Goal: Information Seeking & Learning: Learn about a topic

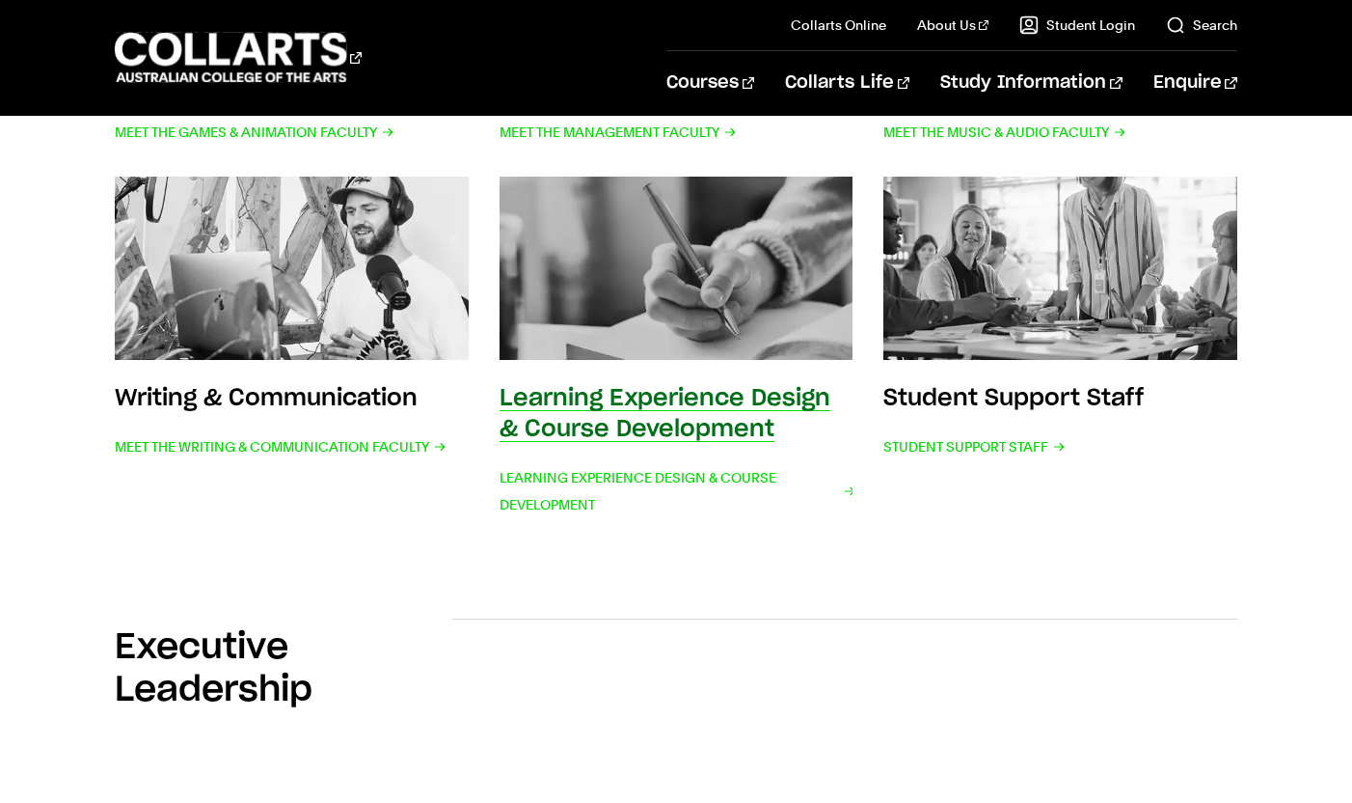
scroll to position [1002, 0]
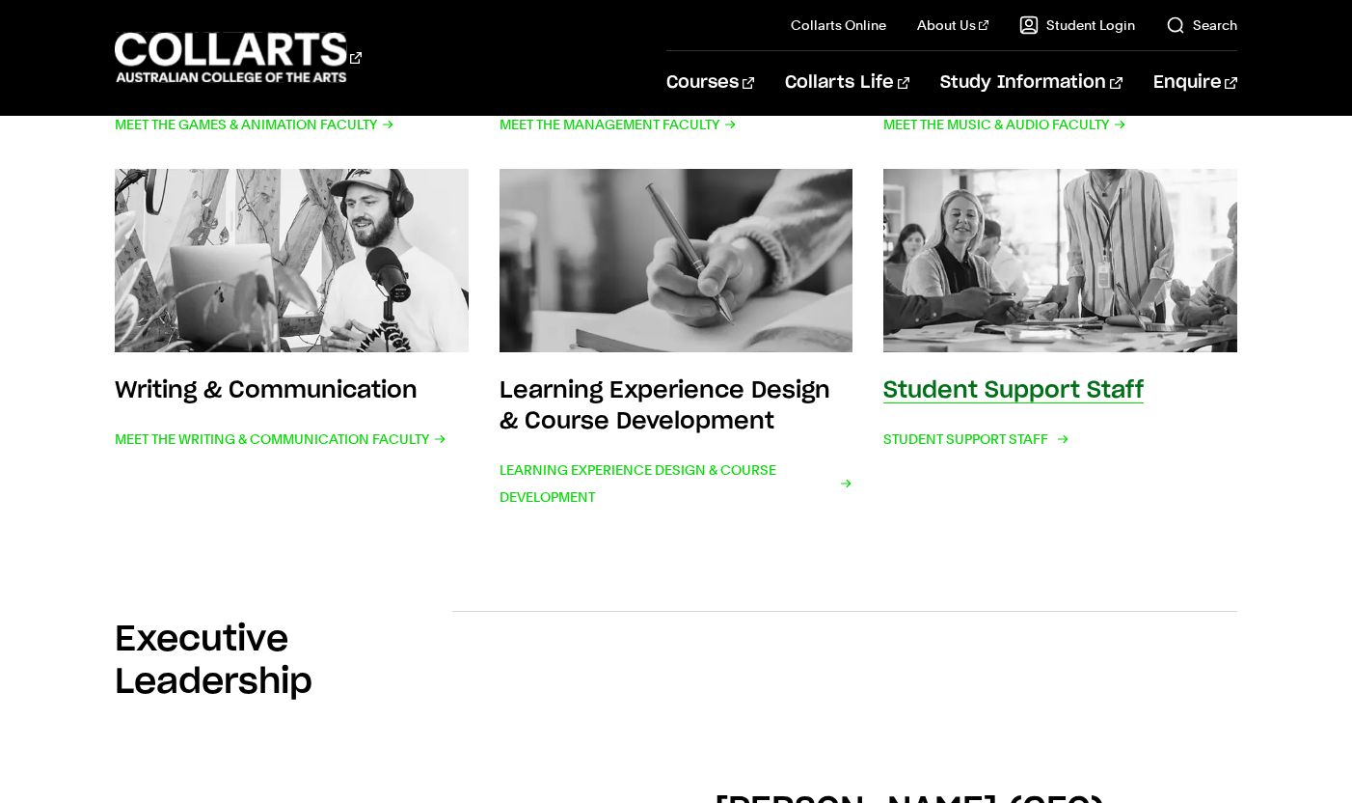
click at [983, 274] on img at bounding box center [1060, 261] width 389 height 202
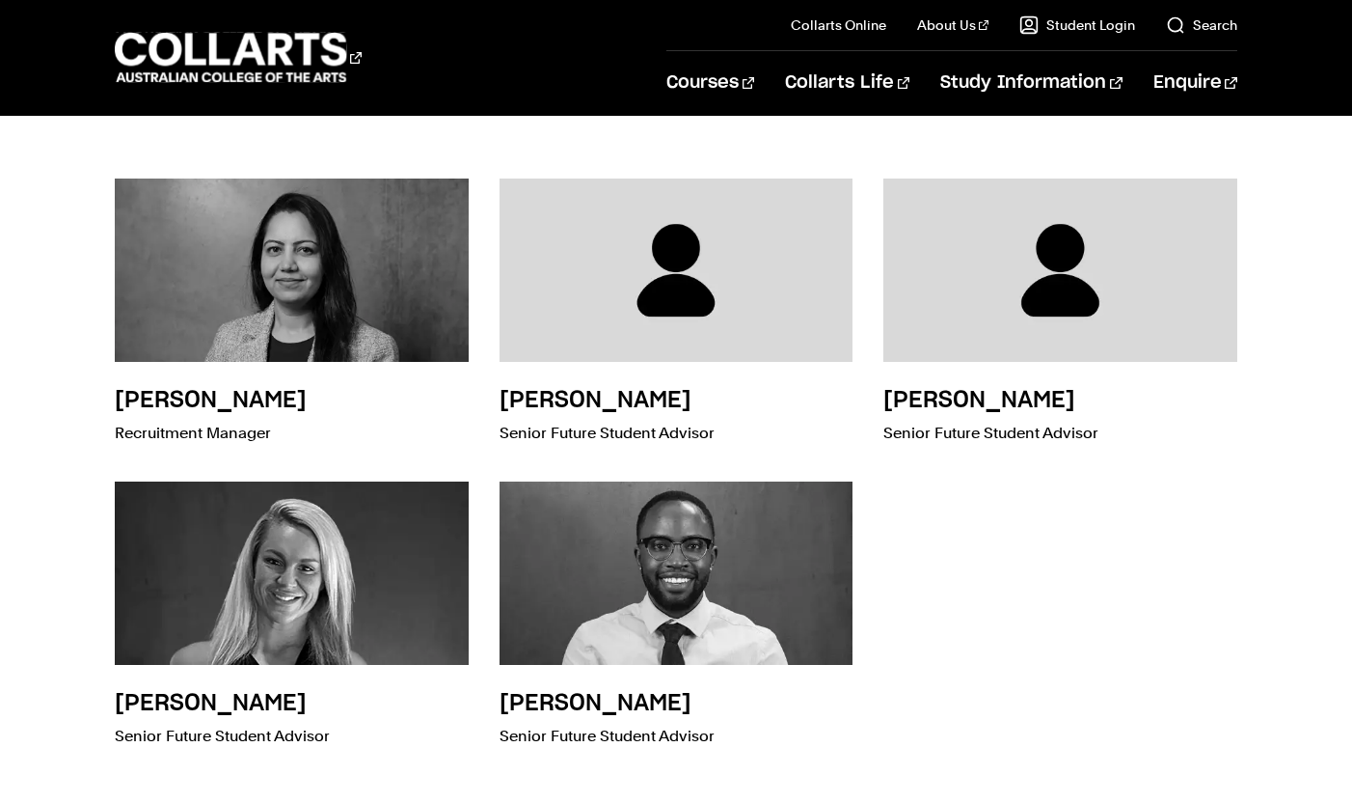
scroll to position [4804, 0]
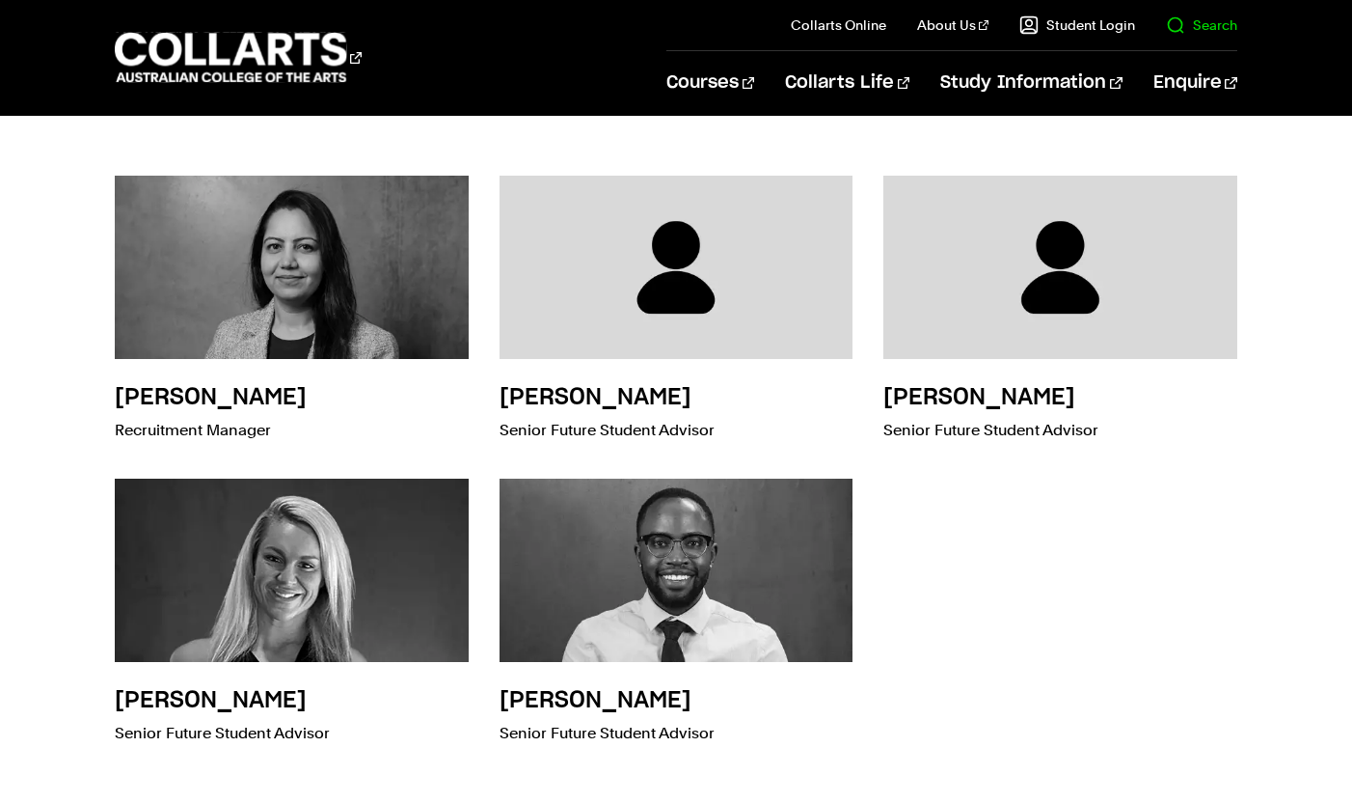
click at [1190, 27] on link "Search" at bounding box center [1201, 24] width 71 height 19
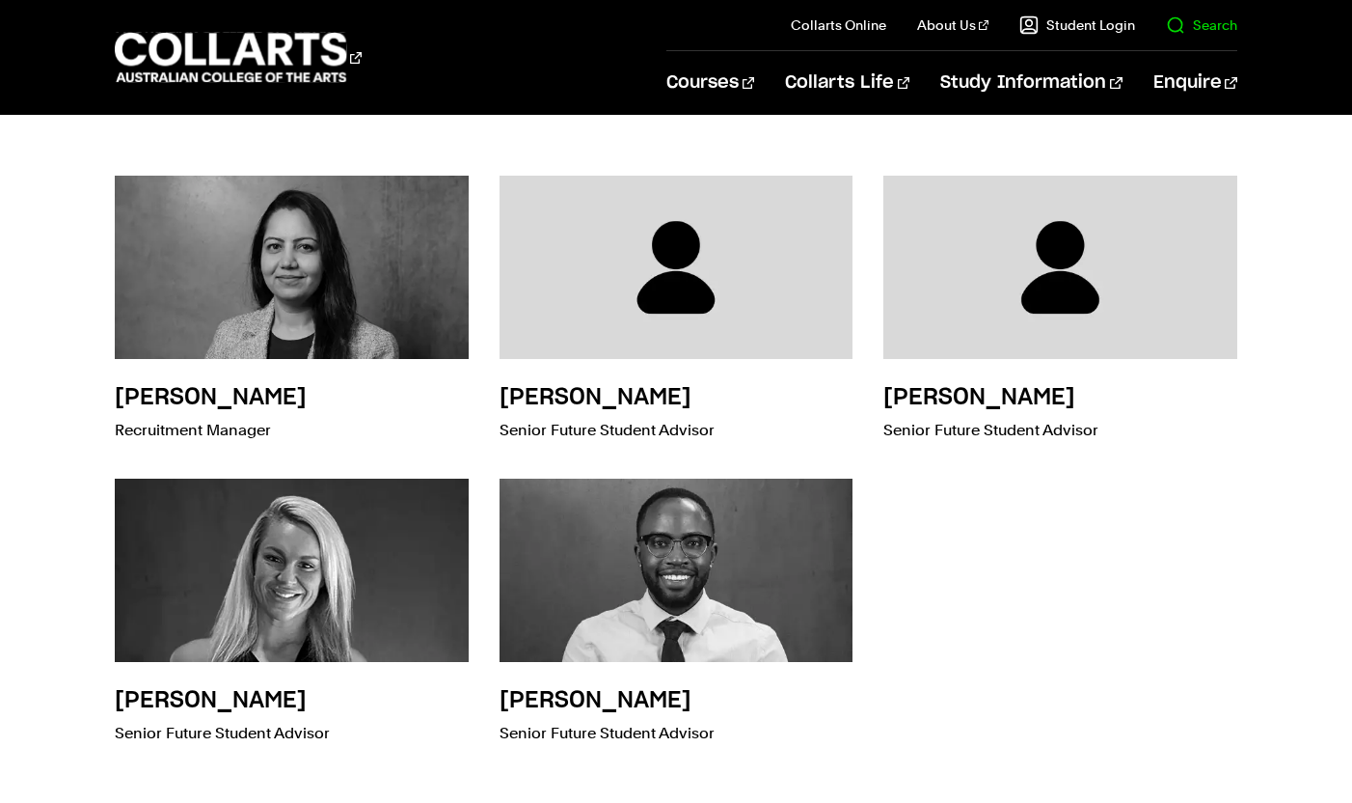
scroll to position [0, 0]
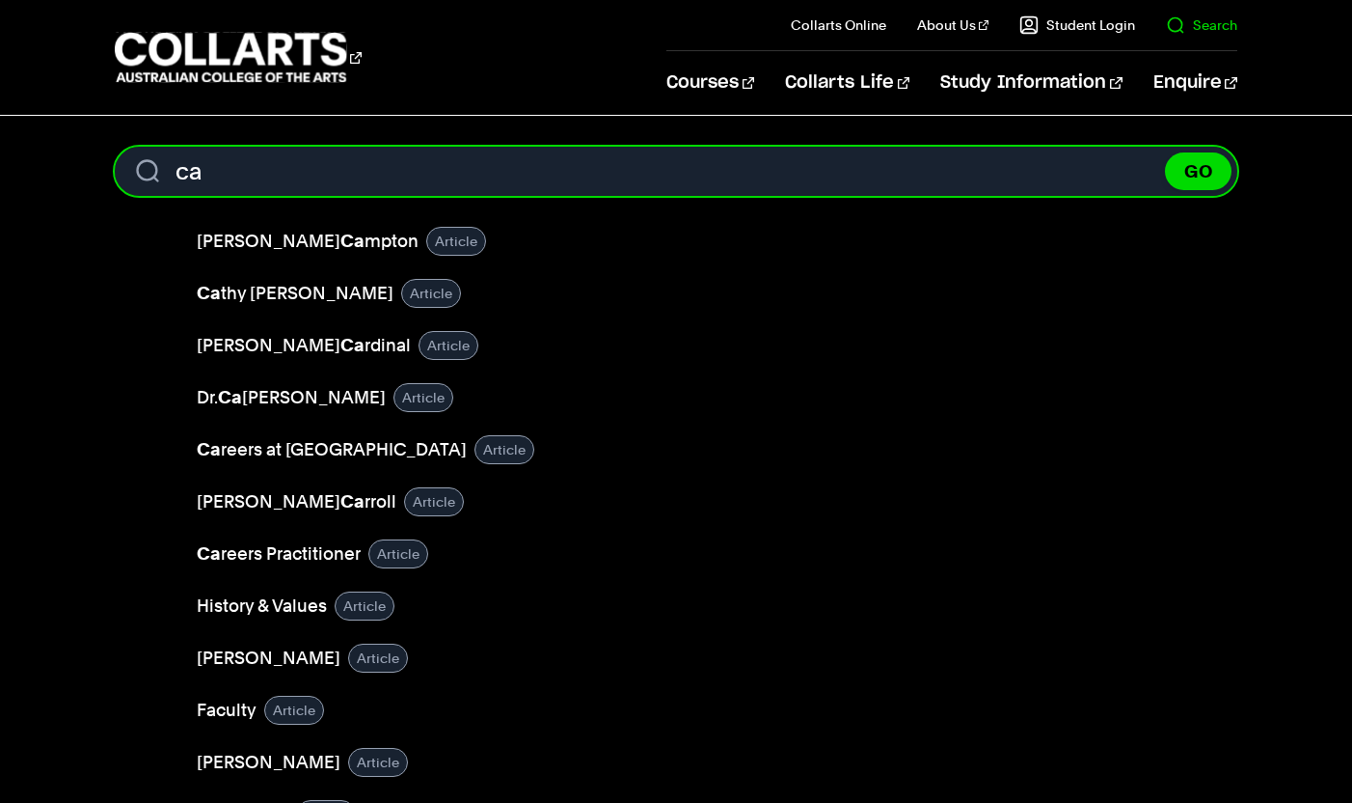
type input "c"
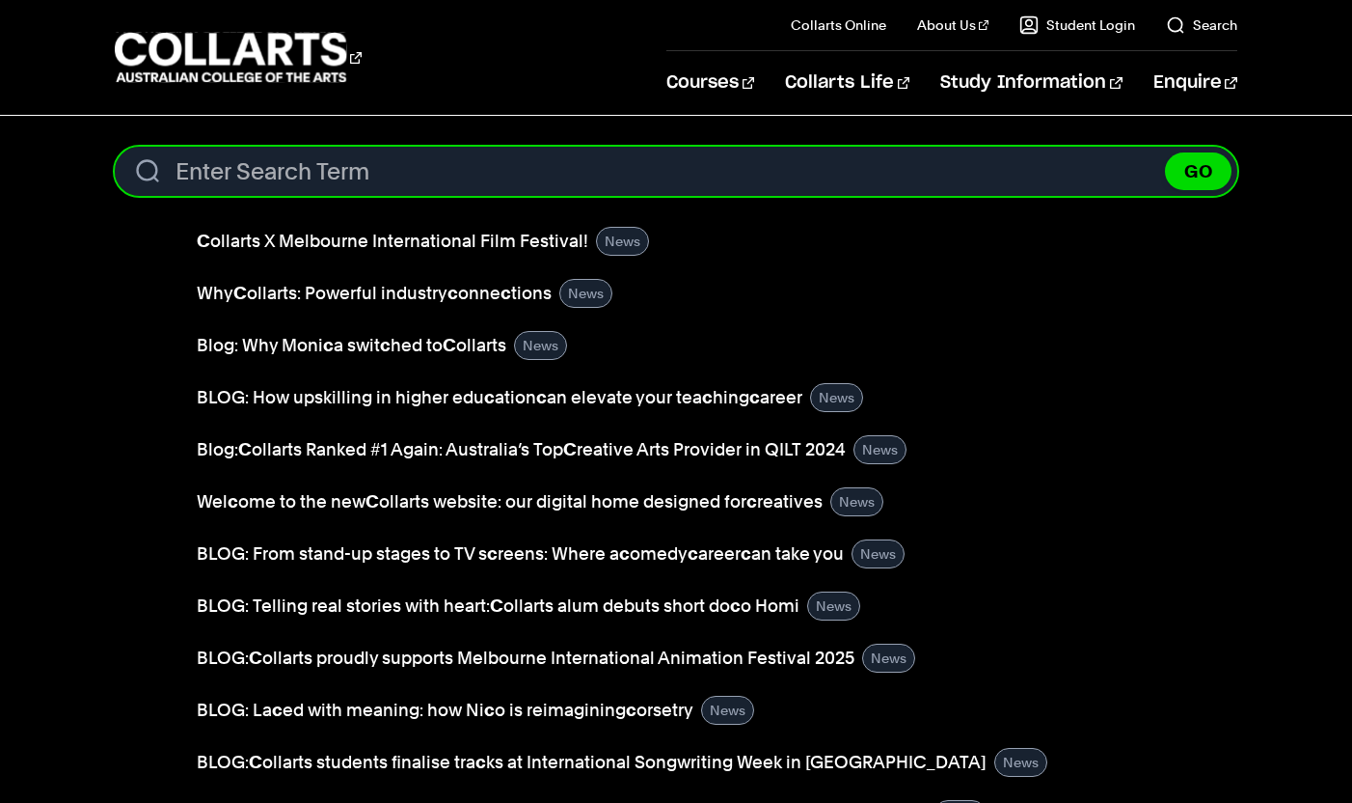
click at [940, 185] on input "Search content" at bounding box center [676, 171] width 1123 height 49
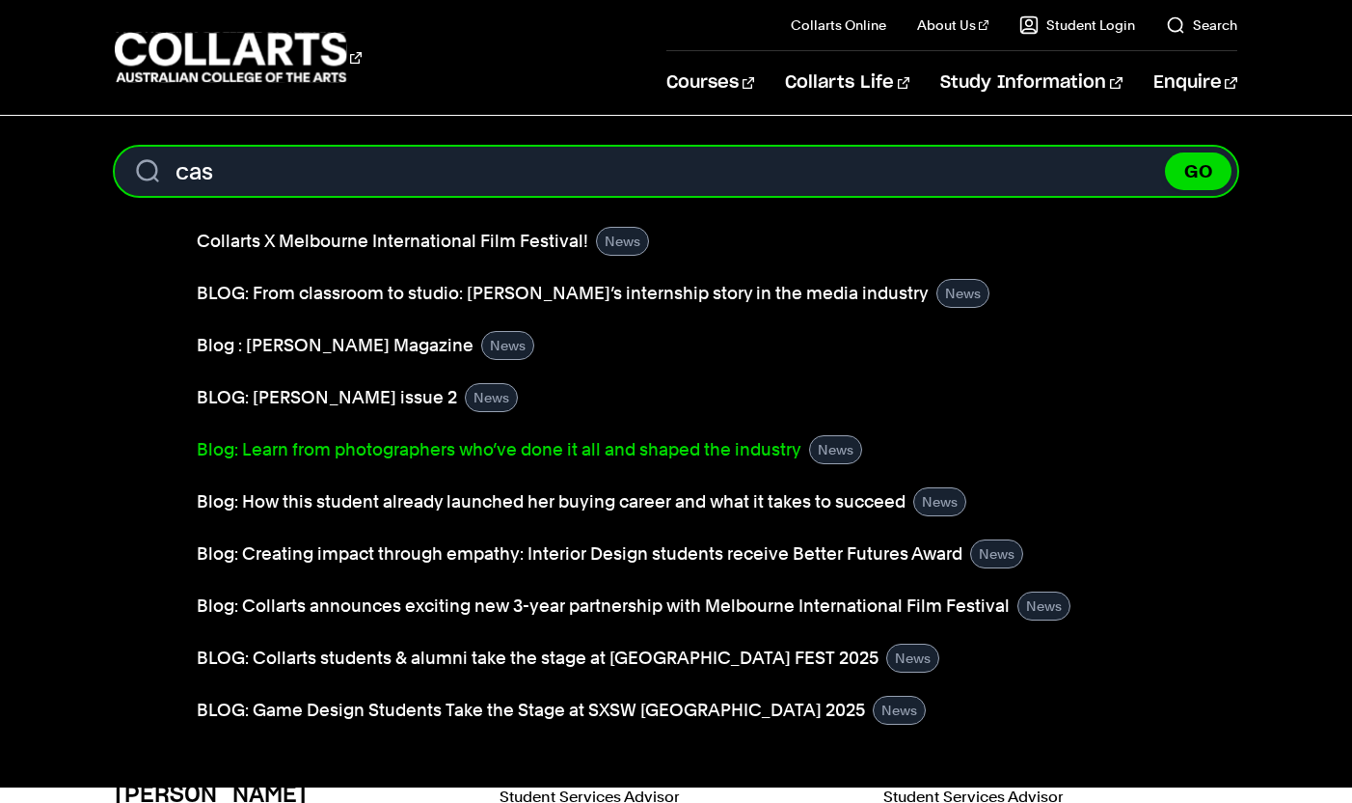
type input "cas"
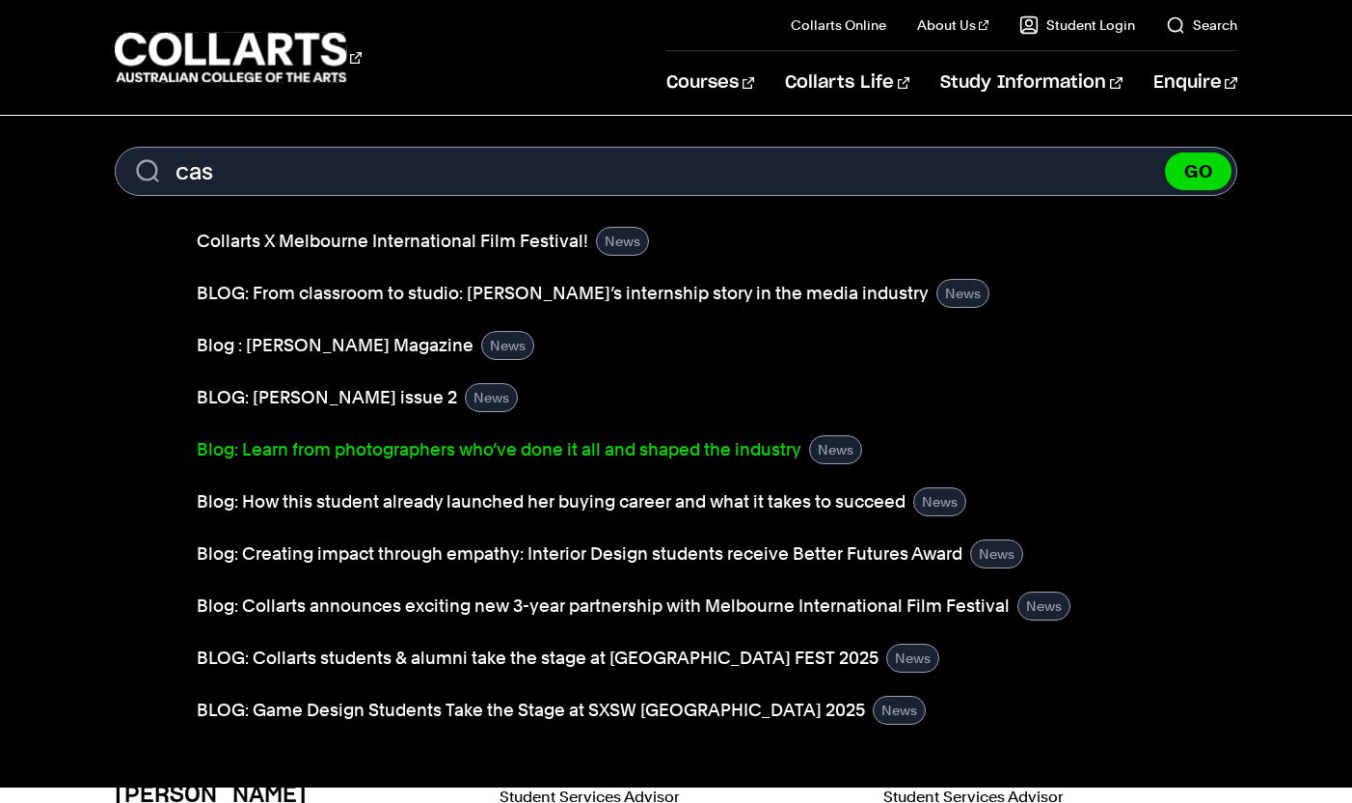
click at [752, 449] on link "Blog: Learn from photographers who’ve done it all and shaped the industry" at bounding box center [499, 449] width 605 height 27
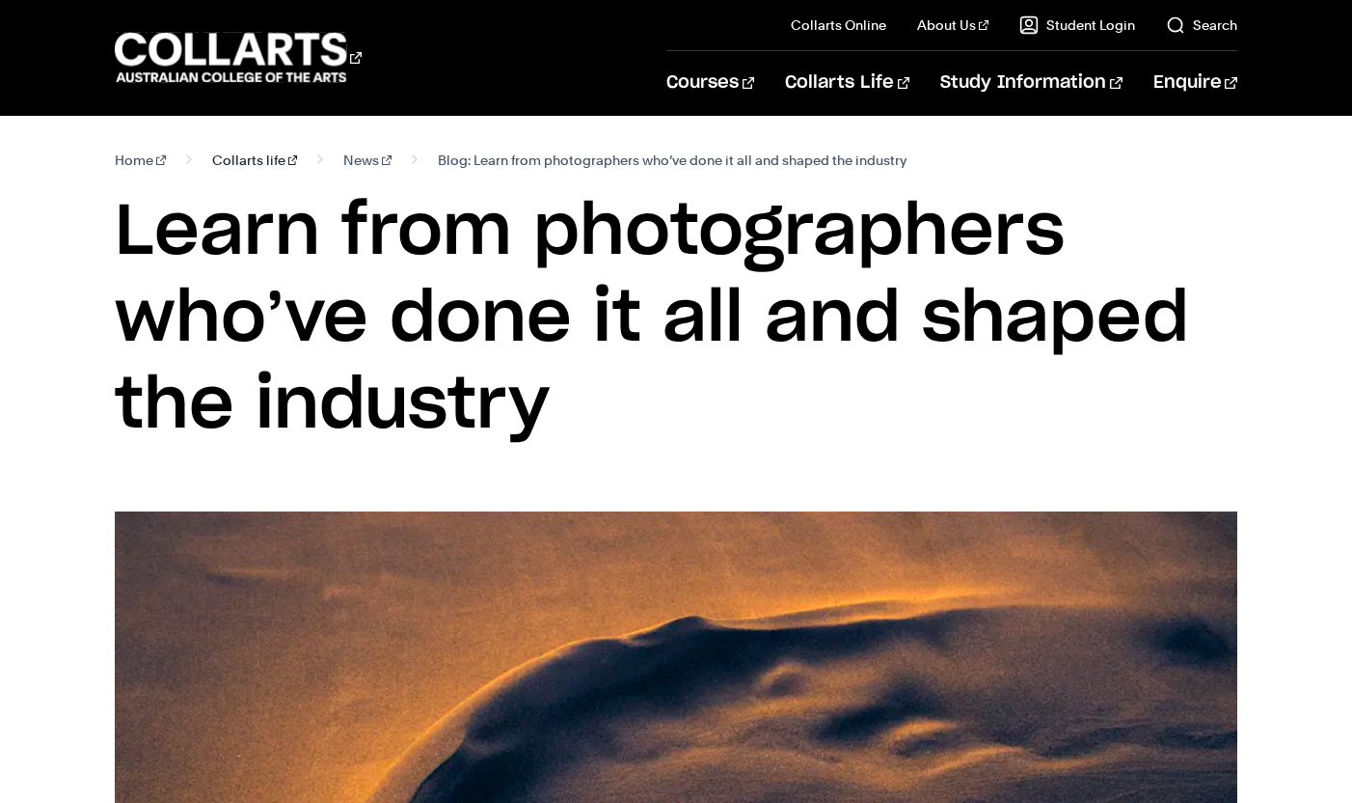
click at [240, 154] on link "Collarts life" at bounding box center [255, 160] width 86 height 27
